Goal: Task Accomplishment & Management: Manage account settings

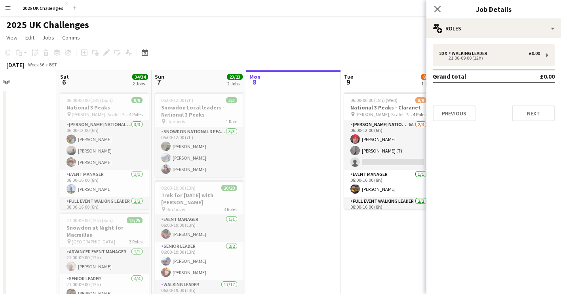
drag, startPoint x: 291, startPoint y: 207, endPoint x: 300, endPoint y: 209, distance: 8.6
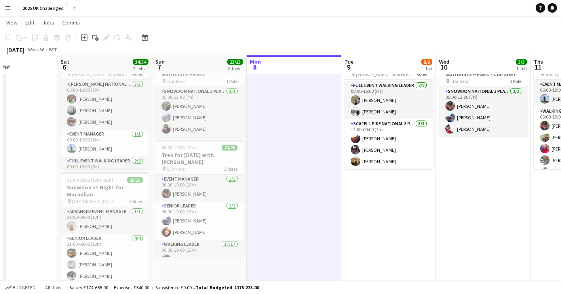
scroll to position [0, 292]
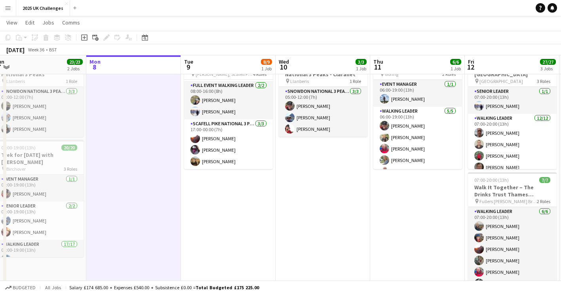
drag, startPoint x: 405, startPoint y: 230, endPoint x: 285, endPoint y: 227, distance: 119.2
click at [285, 227] on app-calendar-viewport "Thu 4 Fri 5 Sat 6 34/34 2 Jobs Sun 7 23/23 2 Jobs Mon 8 Tue 9 8/9 1 Job Wed 10 …" at bounding box center [280, 284] width 561 height 587
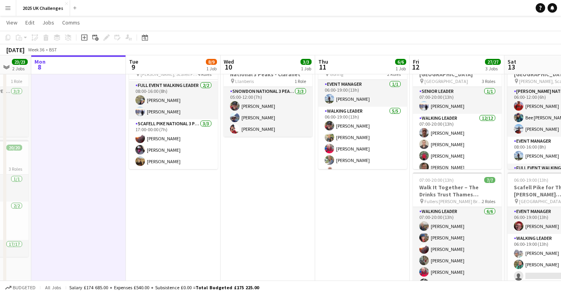
drag, startPoint x: 402, startPoint y: 230, endPoint x: 389, endPoint y: 224, distance: 14.5
click at [363, 225] on app-calendar-viewport "Fri 5 Sat 6 34/34 2 Jobs Sun 7 23/23 2 Jobs Mon 8 Tue 9 8/9 1 Job Wed 10 3/3 1 …" at bounding box center [280, 284] width 561 height 587
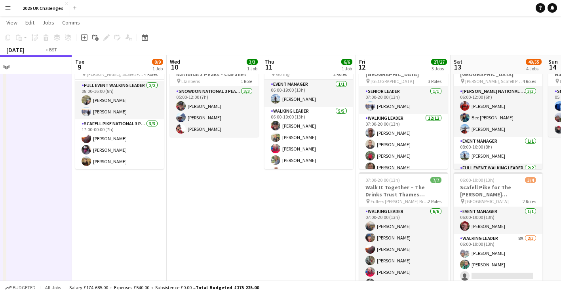
drag, startPoint x: 300, startPoint y: 226, endPoint x: 228, endPoint y: 215, distance: 72.8
click at [228, 215] on app-calendar-viewport "Fri 5 Sat 6 34/34 2 Jobs Sun 7 23/23 2 Jobs Mon 8 Tue 9 8/9 1 Job Wed 10 3/3 1 …" at bounding box center [280, 284] width 561 height 587
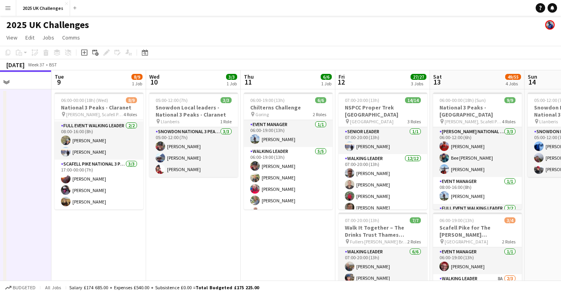
scroll to position [0, 228]
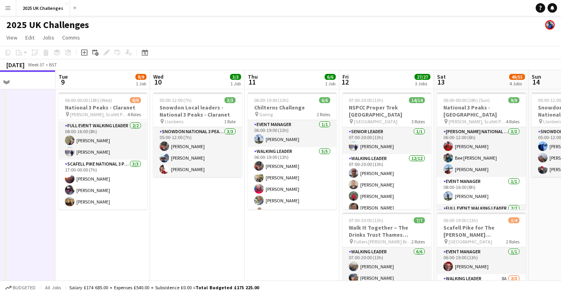
drag, startPoint x: 162, startPoint y: 241, endPoint x: 184, endPoint y: 242, distance: 22.2
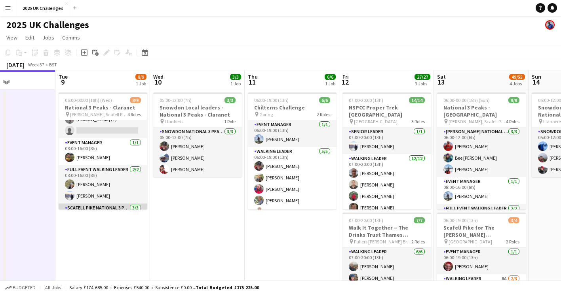
scroll to position [76, 0]
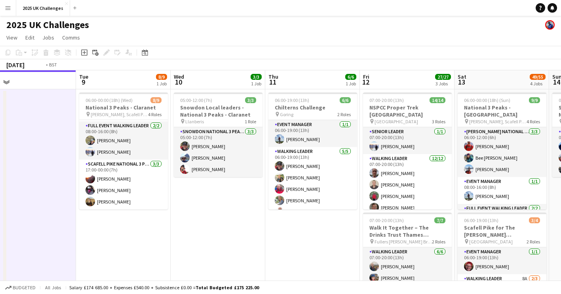
drag, startPoint x: 231, startPoint y: 252, endPoint x: 374, endPoint y: 250, distance: 142.9
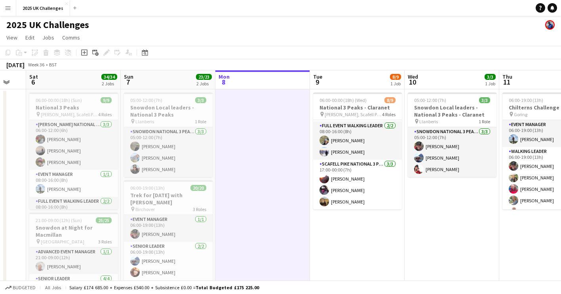
drag, startPoint x: 255, startPoint y: 245, endPoint x: 280, endPoint y: 243, distance: 25.0
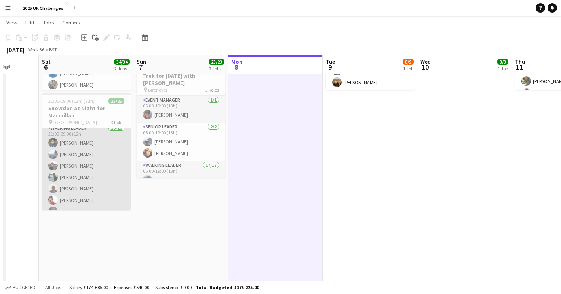
scroll to position [132, 0]
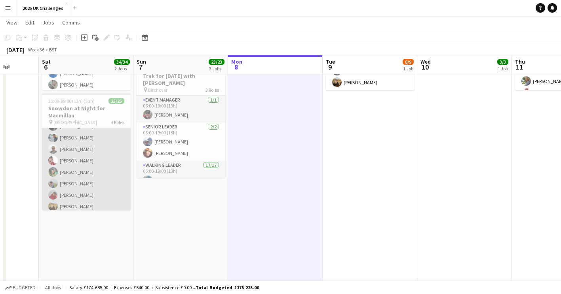
click at [82, 159] on app-card-role "Walking Leader 20/20 21:00-09:00 (12h) [PERSON_NAME] [PERSON_NAME] [PERSON_NAME…" at bounding box center [86, 207] width 89 height 247
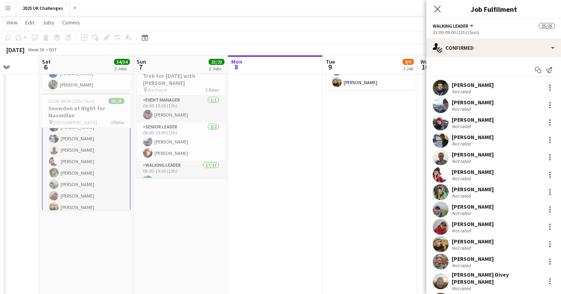
scroll to position [133, 0]
click at [475, 176] on div "404.1km" at bounding box center [482, 179] width 20 height 6
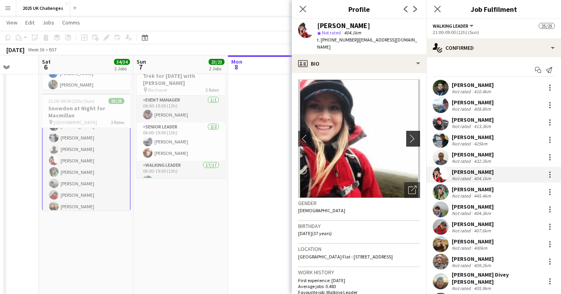
click at [408, 135] on app-icon "chevron-right" at bounding box center [414, 139] width 12 height 8
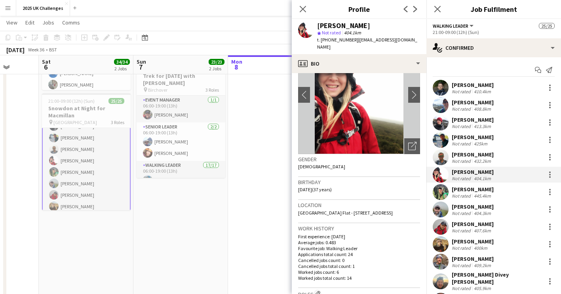
scroll to position [79, 0]
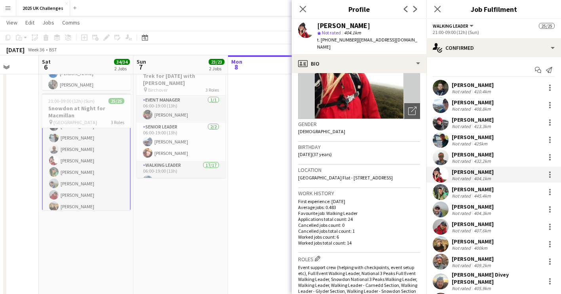
click at [262, 238] on app-date-cell at bounding box center [275, 216] width 95 height 492
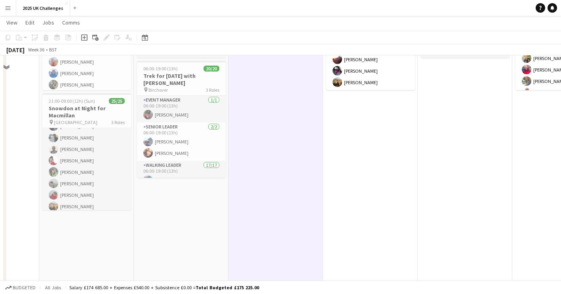
scroll to position [0, 0]
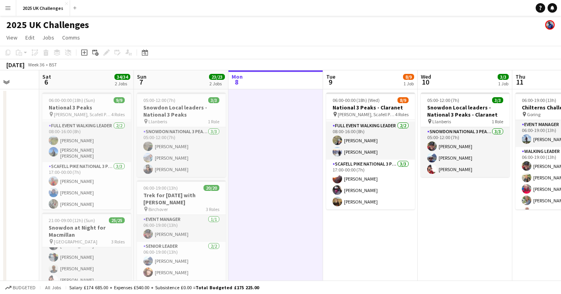
drag, startPoint x: 396, startPoint y: 291, endPoint x: 339, endPoint y: 290, distance: 56.6
click at [339, 290] on div "Budgeted All jobs Salary £174 685.00 + Expenses £540.00 + Subsistence £0.00 = T…" at bounding box center [280, 287] width 561 height 13
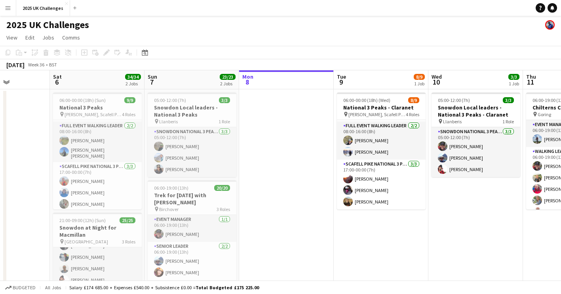
drag, startPoint x: 397, startPoint y: 248, endPoint x: 251, endPoint y: 252, distance: 146.1
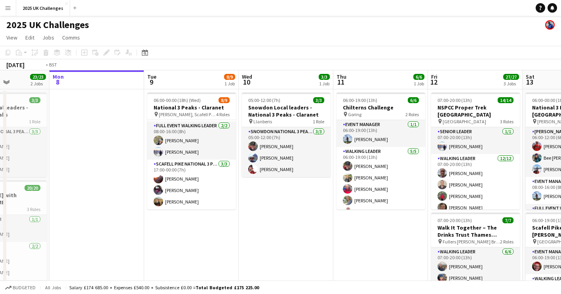
scroll to position [0, 320]
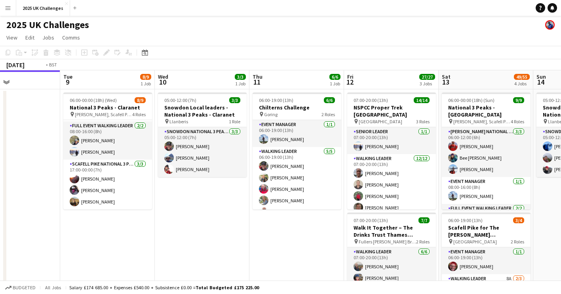
drag, startPoint x: 266, startPoint y: 245, endPoint x: 237, endPoint y: 243, distance: 29.0
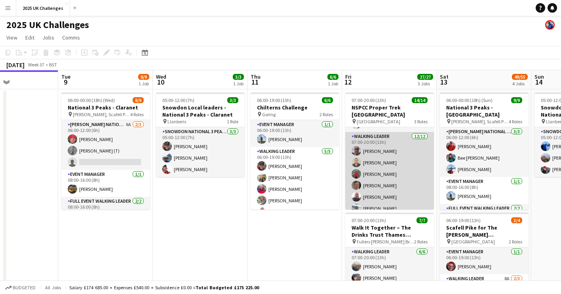
scroll to position [40, 0]
